Goal: Task Accomplishment & Management: Complete application form

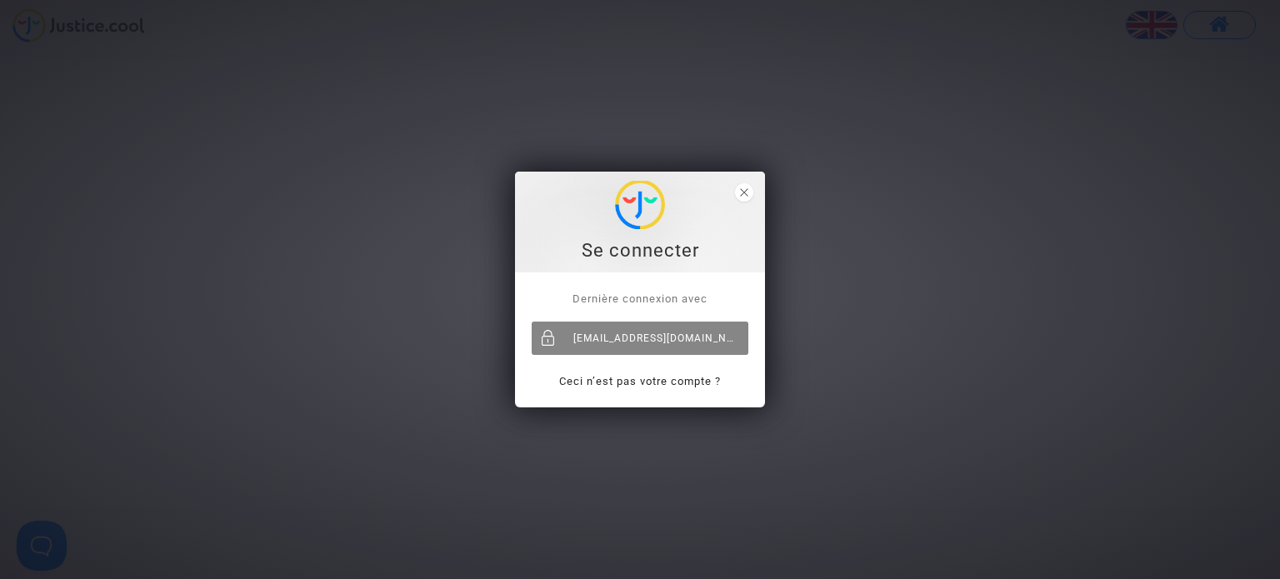
click at [667, 347] on div "[EMAIL_ADDRESS][DOMAIN_NAME]" at bounding box center [639, 338] width 217 height 33
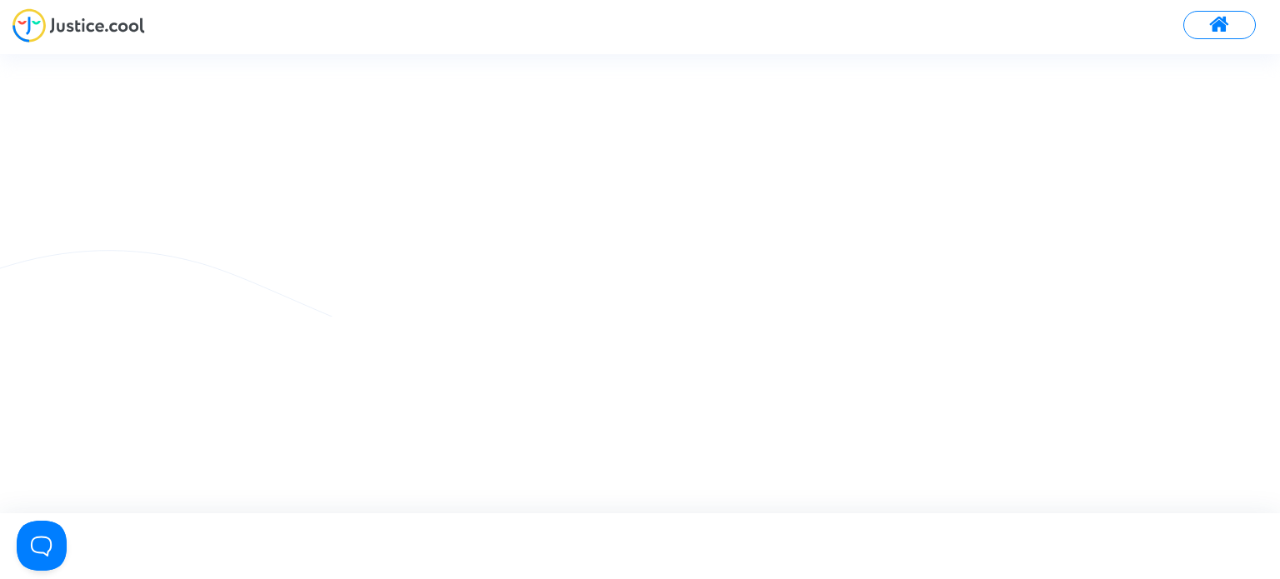
click at [37, 14] on img at bounding box center [78, 25] width 132 height 34
click at [1230, 29] on span at bounding box center [1219, 25] width 21 height 22
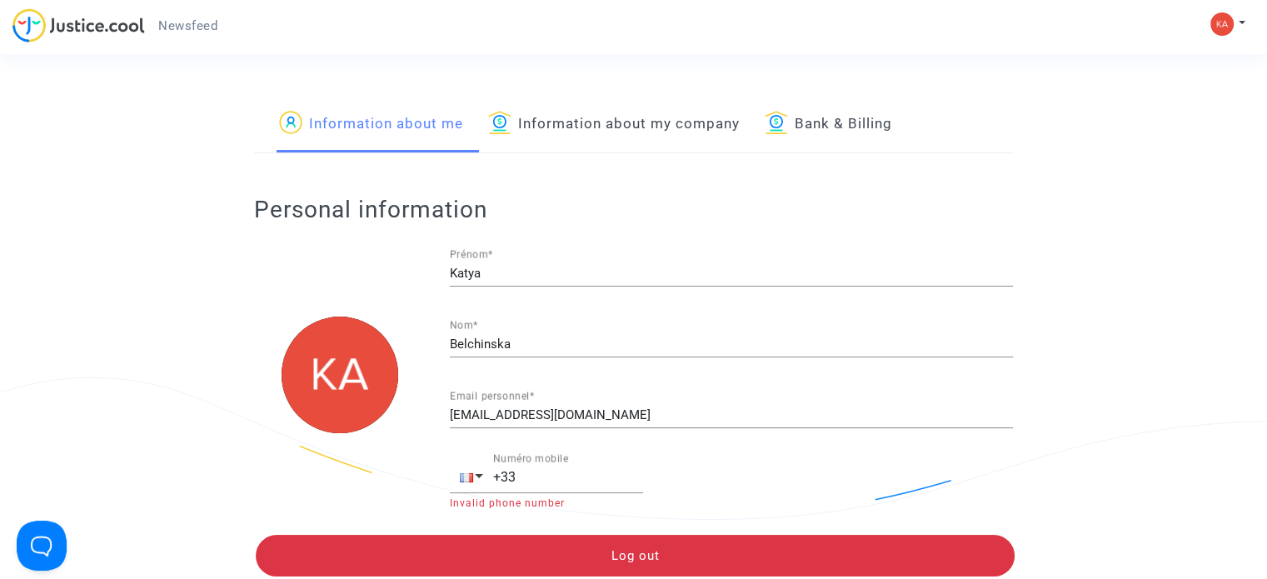
click at [202, 29] on span "Newsfeed" at bounding box center [187, 25] width 59 height 15
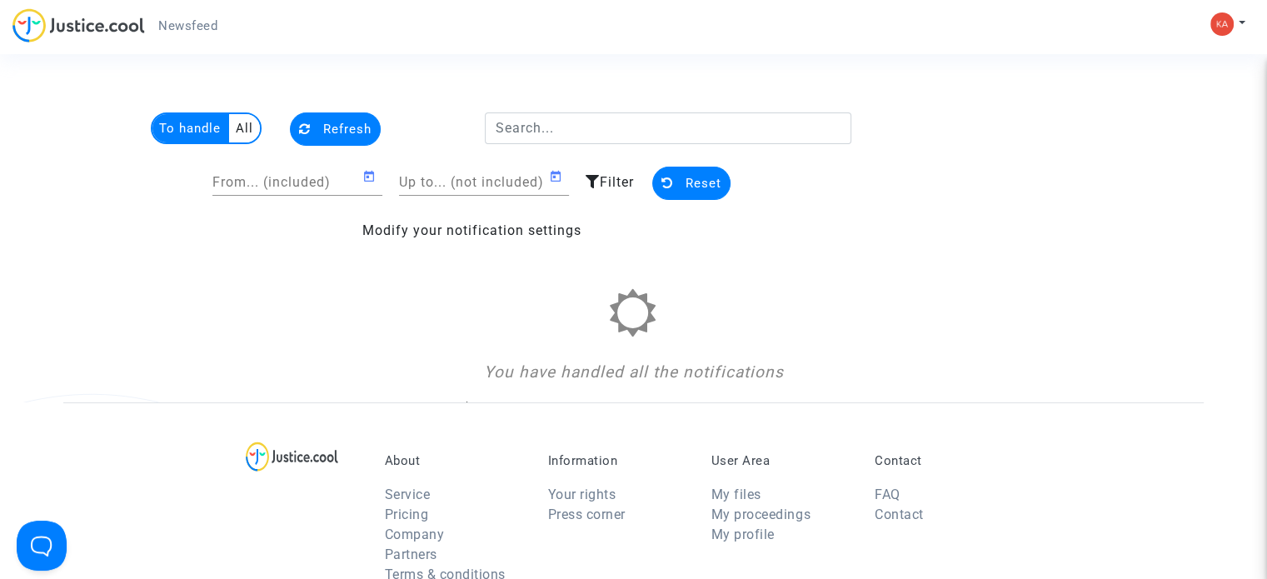
click at [244, 136] on multi-toggle-item "All" at bounding box center [244, 128] width 31 height 28
click at [332, 133] on span "Refresh" at bounding box center [347, 129] width 48 height 15
click at [1213, 26] on img at bounding box center [1221, 23] width 23 height 23
click at [983, 86] on section "To handle All Refresh From... (included) Up to... (not included) Filter Reset M…" at bounding box center [633, 510] width 1267 height 1020
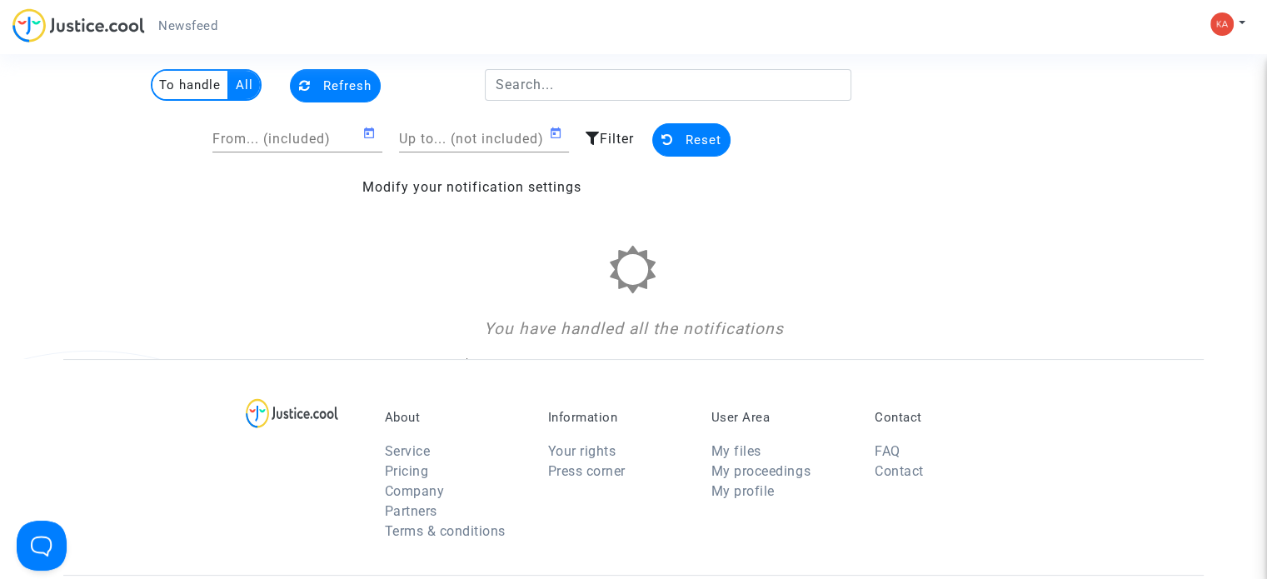
scroll to position [83, 0]
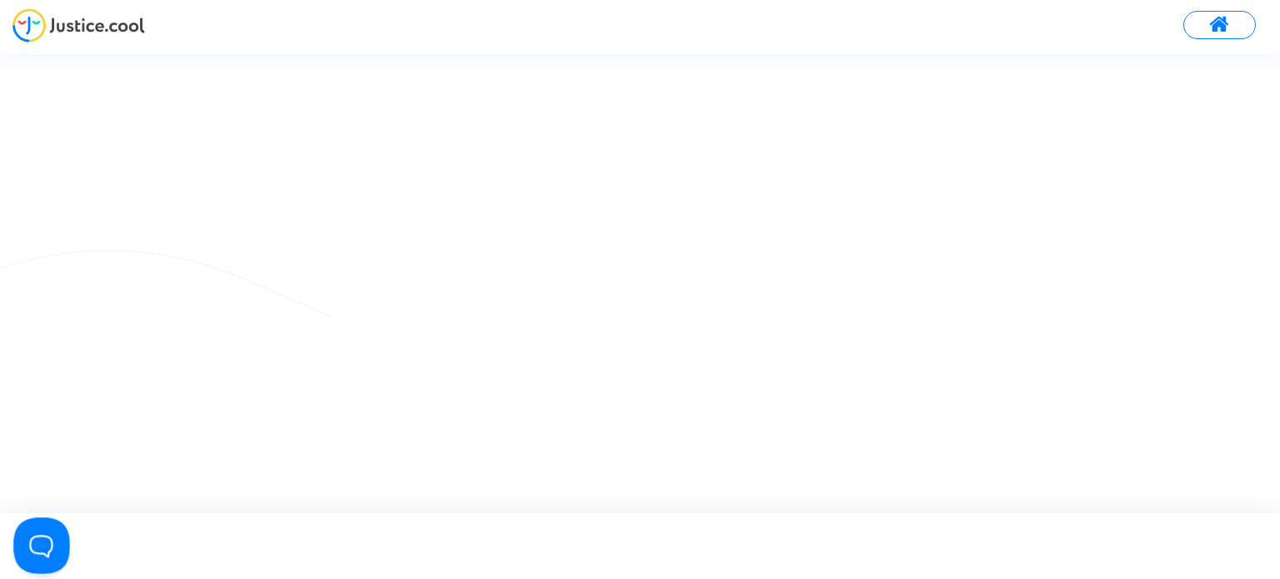
click at [52, 536] on button "Open Beacon popover" at bounding box center [38, 542] width 50 height 50
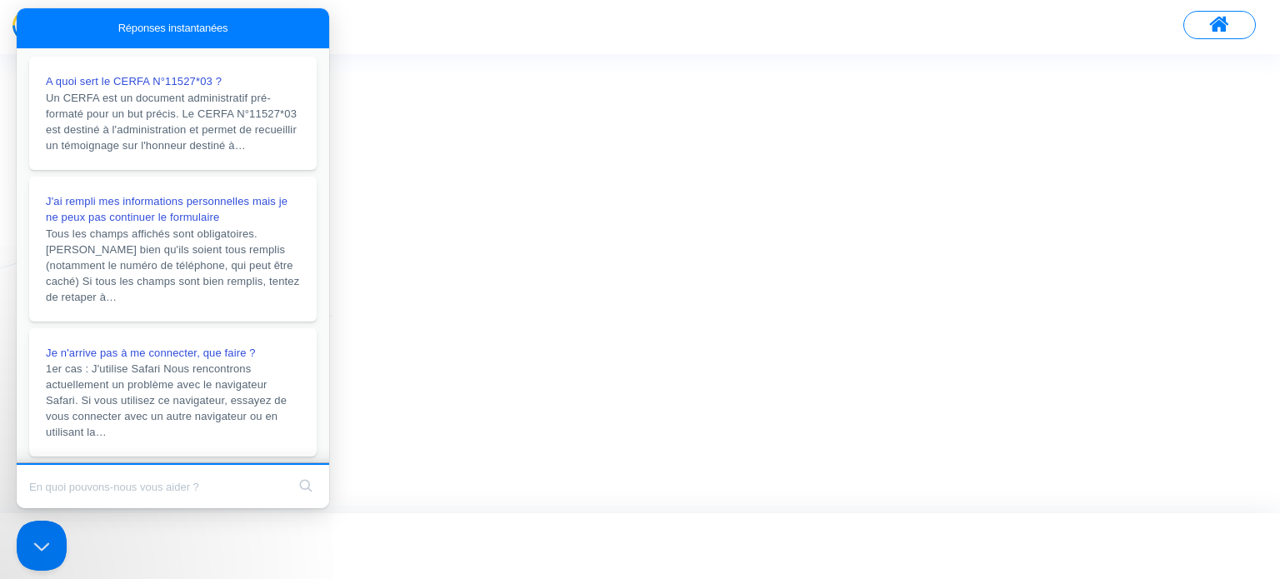
click at [640, 403] on div at bounding box center [640, 283] width 1280 height 458
click at [641, 276] on div at bounding box center [640, 283] width 576 height 17
click at [43, 536] on button "Close Beacon popover" at bounding box center [38, 542] width 50 height 50
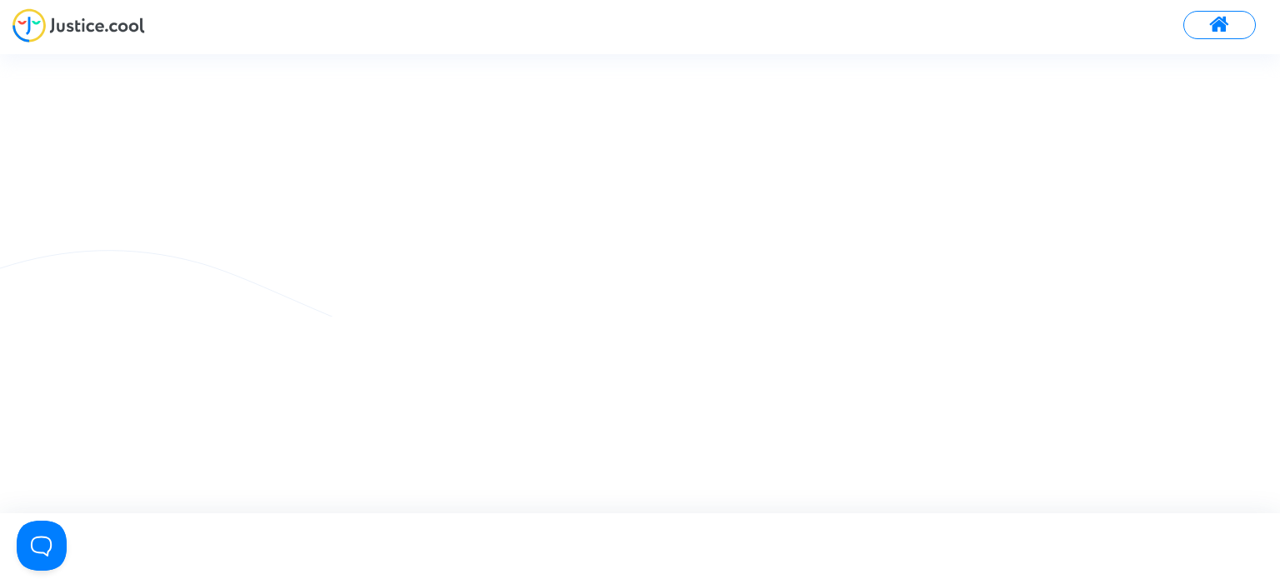
click at [83, 25] on img at bounding box center [78, 25] width 132 height 34
click at [967, 133] on div at bounding box center [640, 283] width 1280 height 458
click at [287, 222] on div at bounding box center [640, 283] width 1280 height 458
click at [59, 542] on button "Open Beacon popover" at bounding box center [38, 542] width 50 height 50
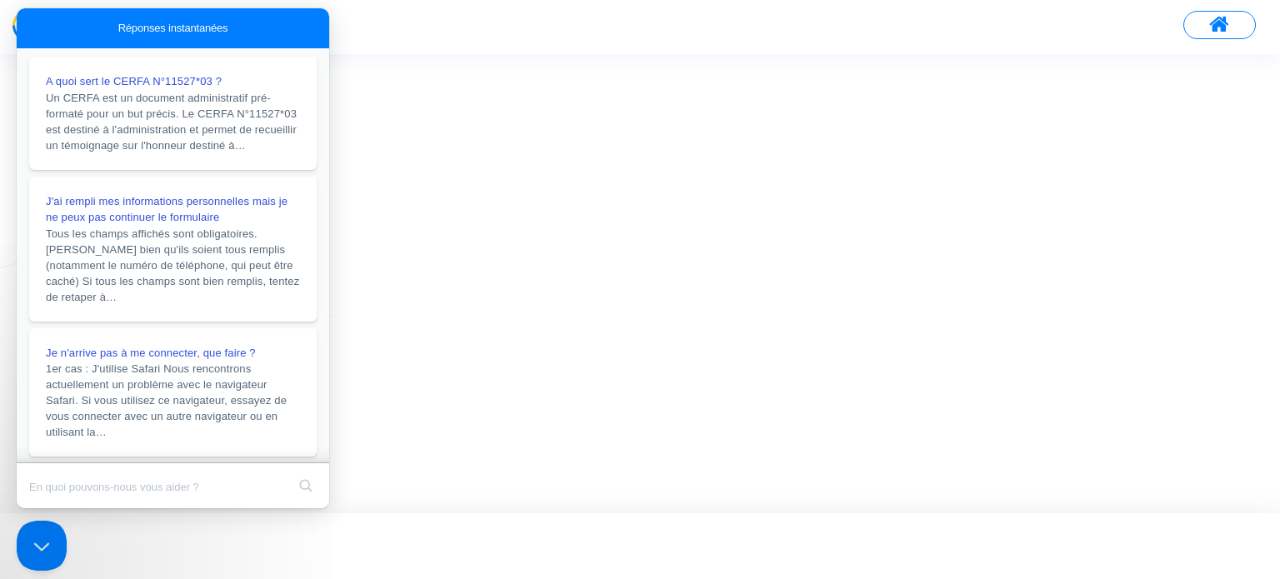
click at [490, 388] on div at bounding box center [640, 283] width 1280 height 458
click at [490, 393] on div at bounding box center [640, 283] width 1280 height 458
click at [27, 538] on button "Close Beacon popover" at bounding box center [38, 542] width 50 height 50
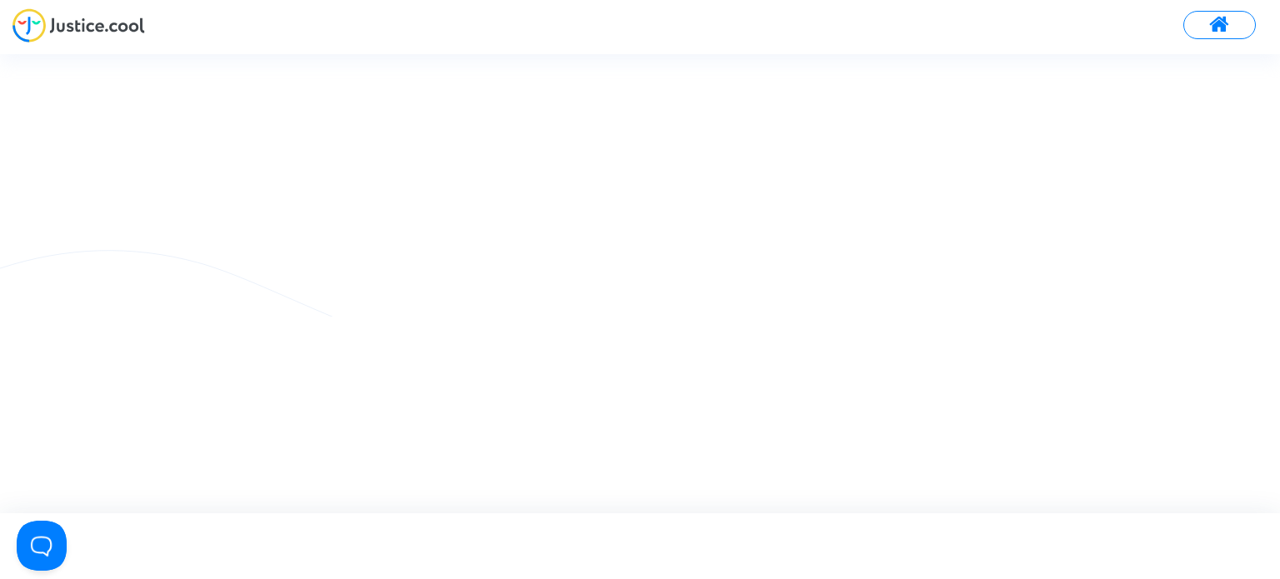
click at [32, 34] on img at bounding box center [78, 25] width 132 height 34
